Goal: Book appointment/travel/reservation

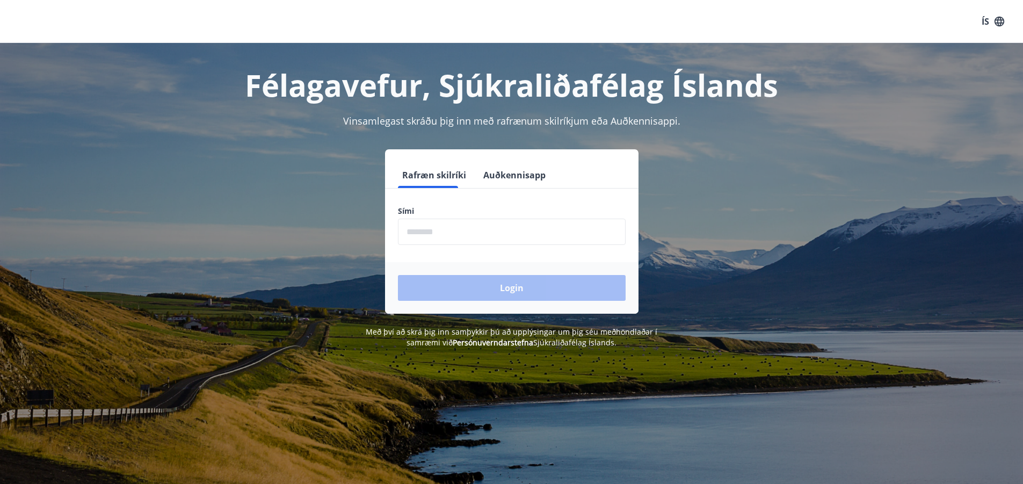
click at [517, 224] on input "phone" at bounding box center [512, 232] width 228 height 26
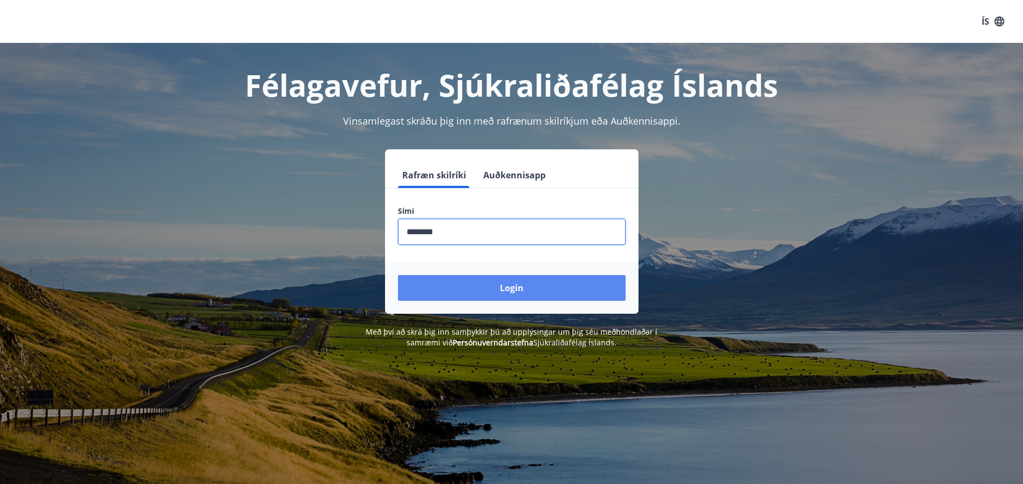
type input "********"
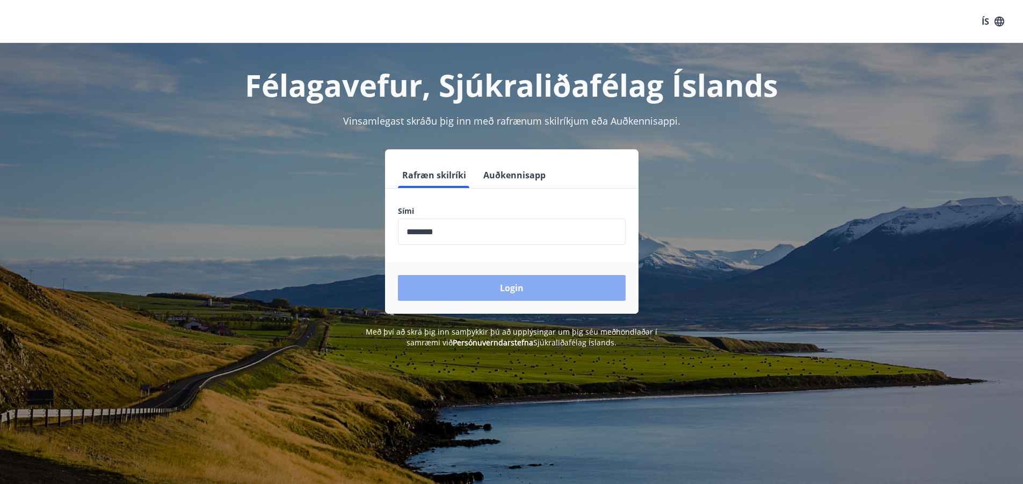
click at [519, 293] on button "Login" at bounding box center [512, 288] width 228 height 26
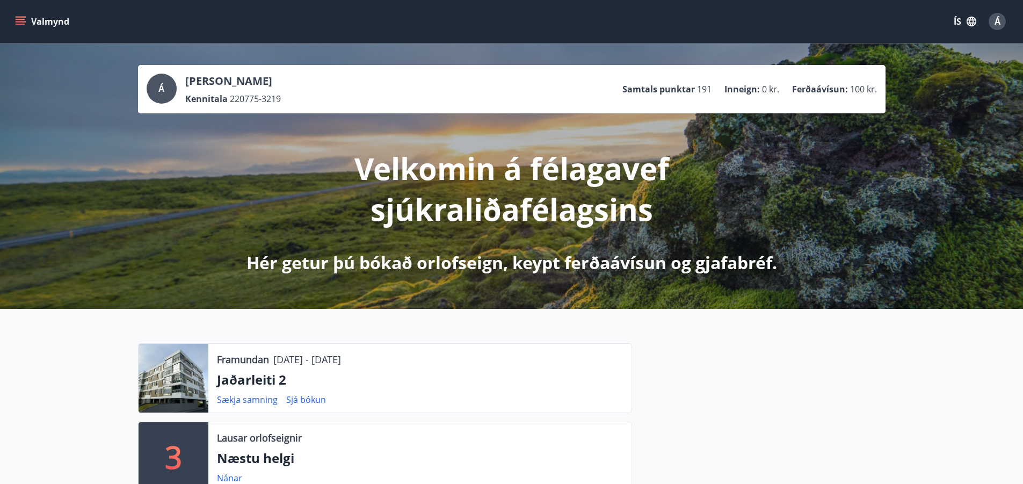
click at [18, 23] on icon "menu" at bounding box center [20, 21] width 11 height 11
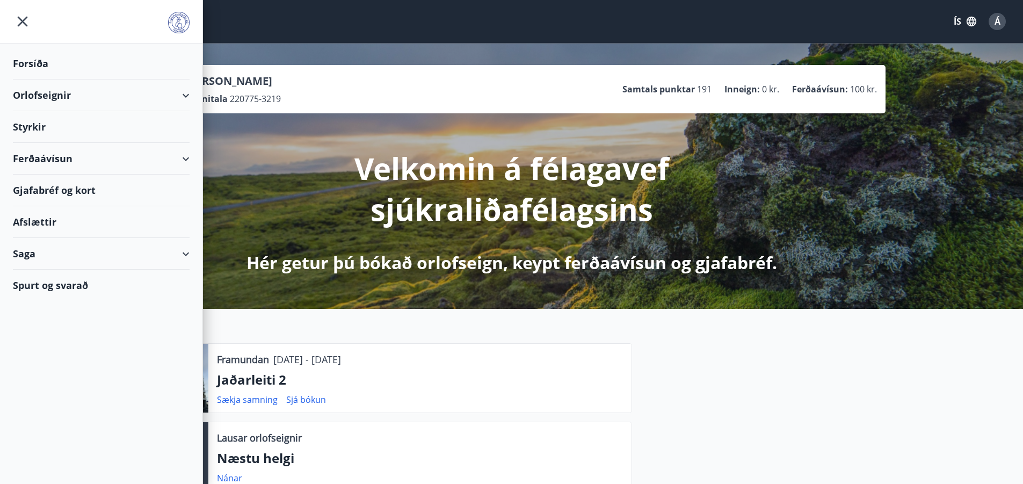
click at [188, 93] on div "Orlofseignir" at bounding box center [101, 95] width 177 height 32
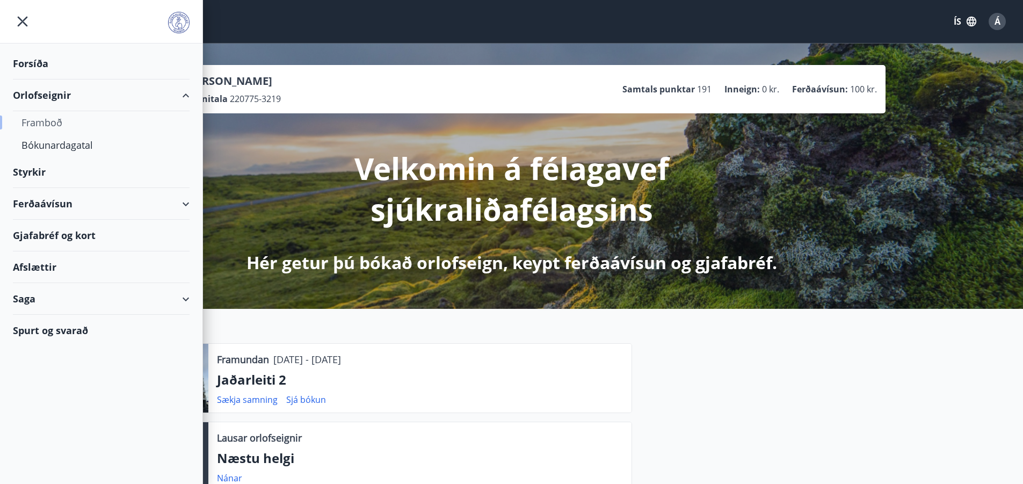
click at [56, 122] on div "Framboð" at bounding box center [101, 122] width 160 height 23
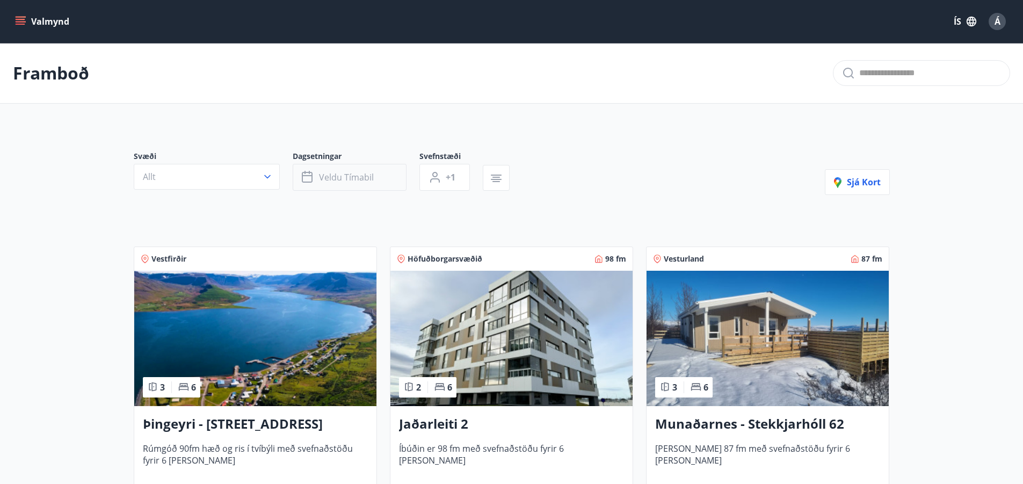
click at [388, 178] on button "Veldu tímabil" at bounding box center [350, 177] width 114 height 27
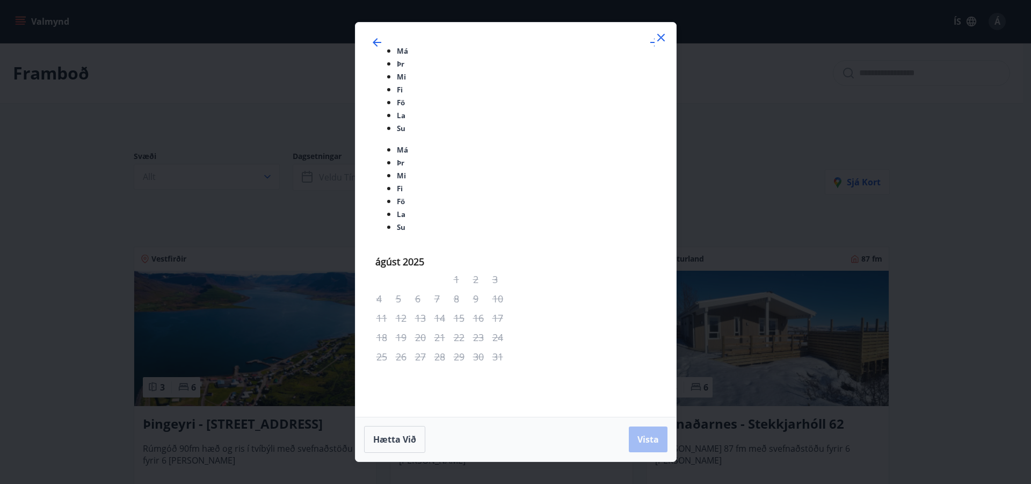
click at [664, 44] on icon at bounding box center [661, 37] width 13 height 13
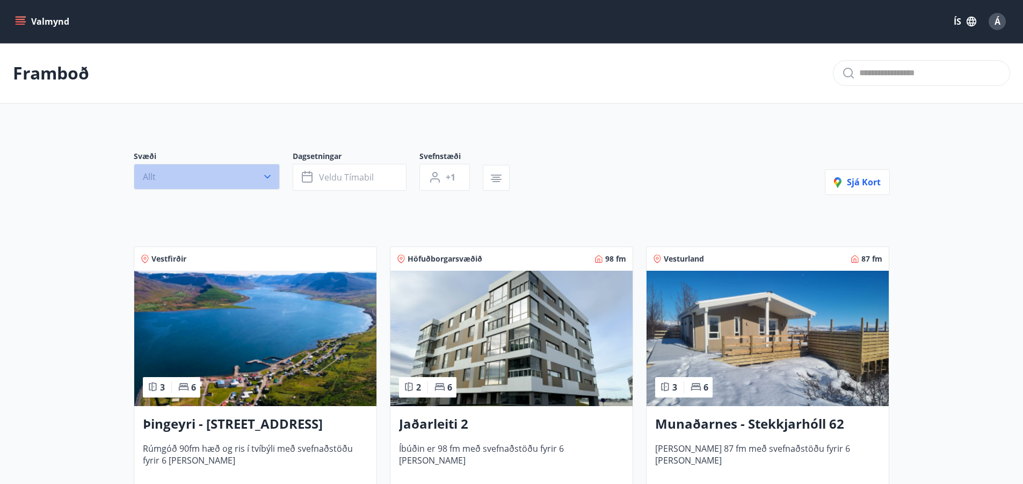
click at [266, 177] on icon "button" at bounding box center [267, 177] width 6 height 4
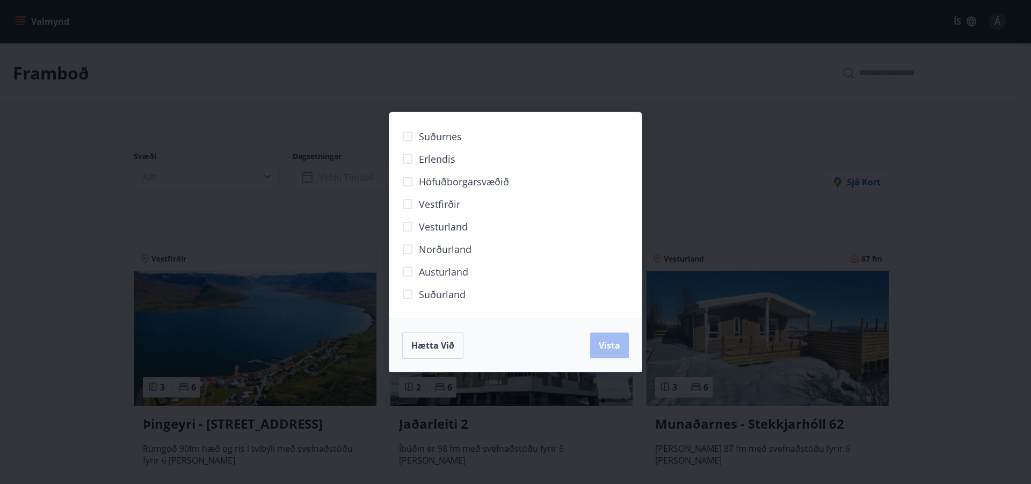
click at [461, 251] on span "Norðurland" at bounding box center [445, 249] width 53 height 14
click at [621, 345] on button "Vista" at bounding box center [609, 345] width 39 height 26
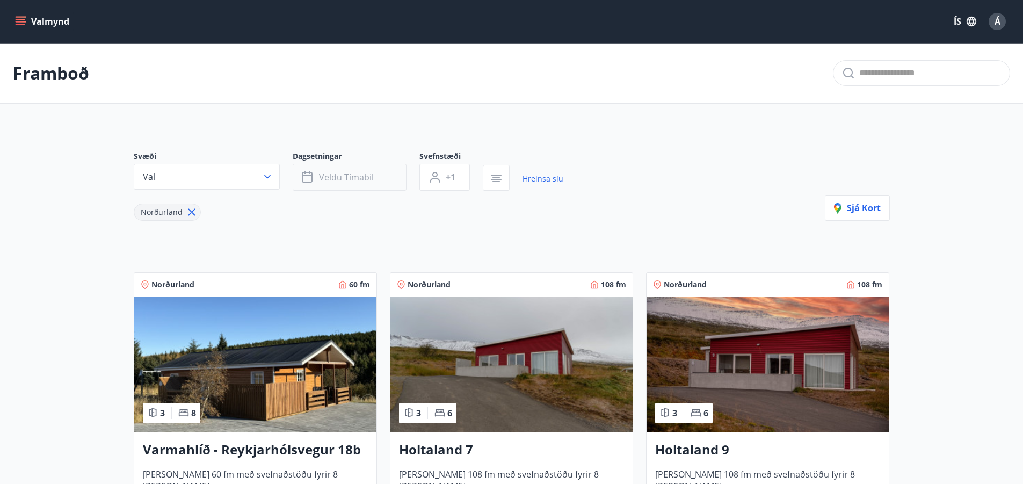
click at [375, 181] on button "Veldu tímabil" at bounding box center [350, 177] width 114 height 27
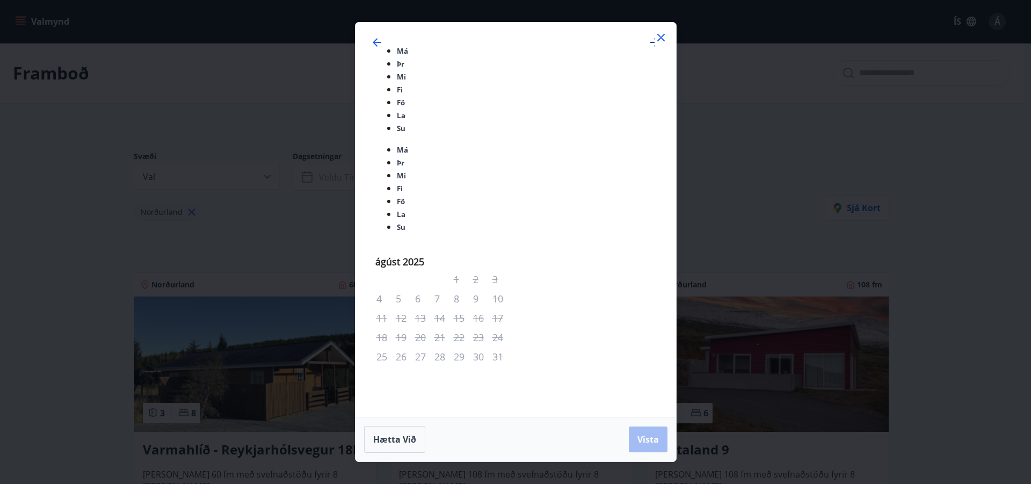
click at [648, 49] on icon "Move forward to switch to the next month." at bounding box center [654, 42] width 13 height 13
click at [652, 433] on span "Vista" at bounding box center [647, 439] width 21 height 12
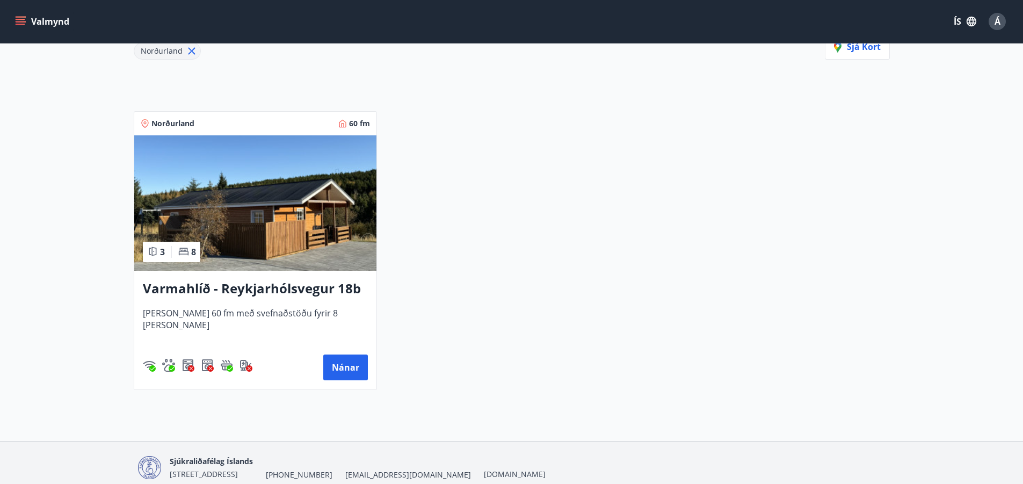
scroll to position [208, 0]
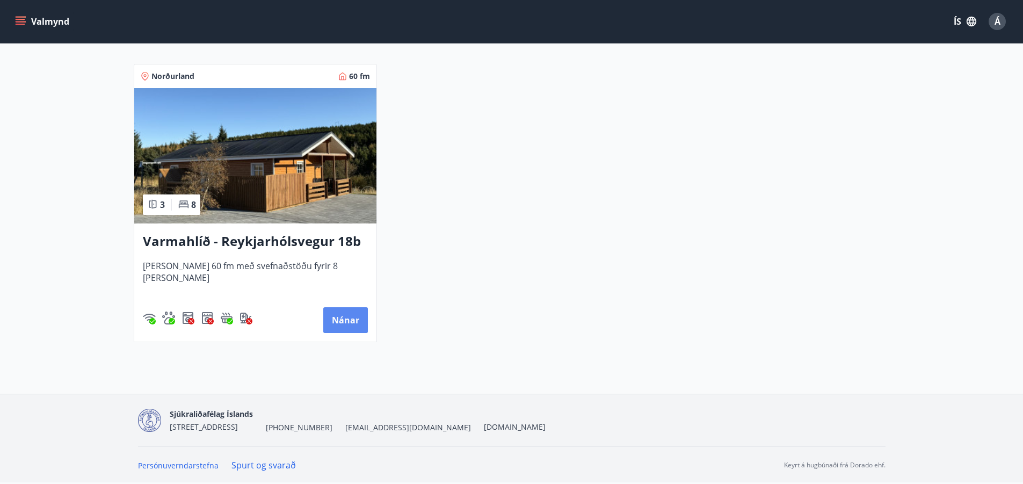
click at [343, 317] on button "Nánar" at bounding box center [345, 320] width 45 height 26
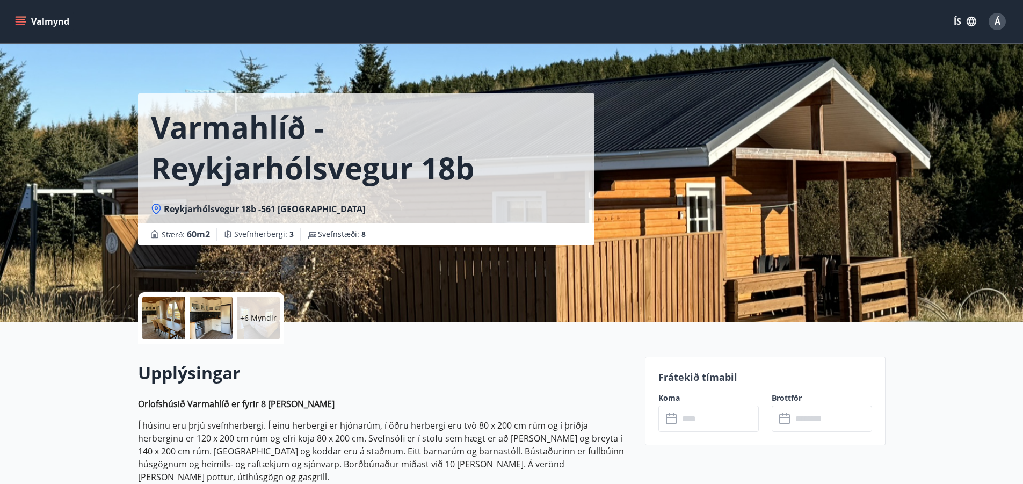
click at [205, 316] on div at bounding box center [211, 317] width 43 height 43
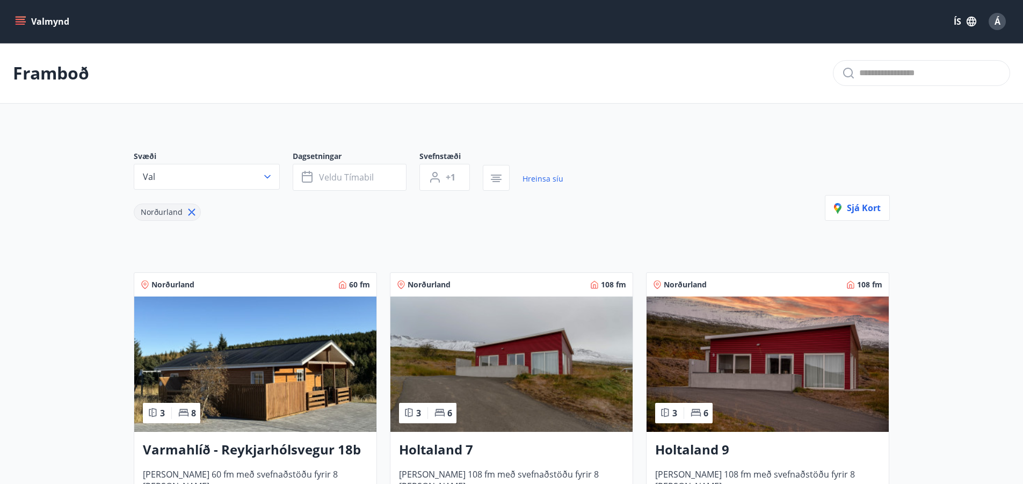
click at [999, 25] on span "Á" at bounding box center [998, 22] width 6 height 12
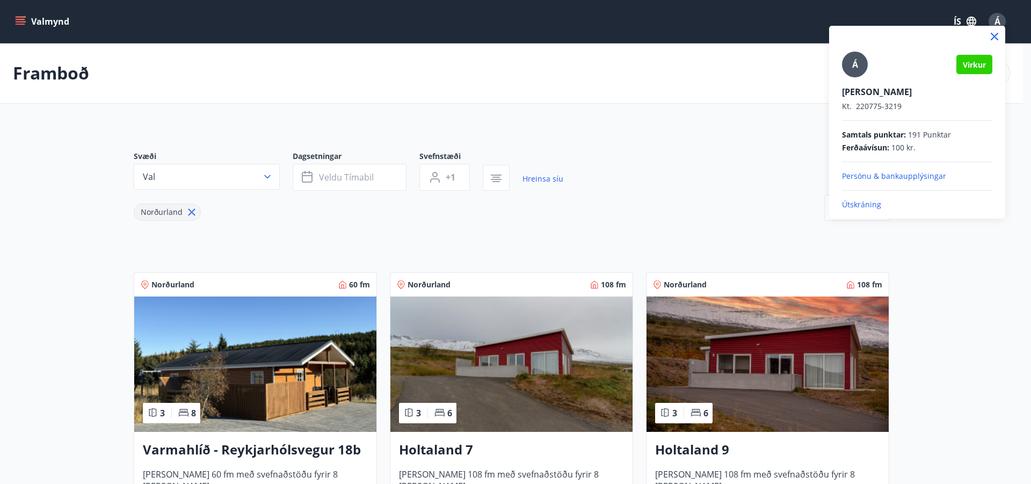
click at [864, 209] on p "Útskráning" at bounding box center [917, 204] width 150 height 11
